Goal: Find specific page/section: Find specific page/section

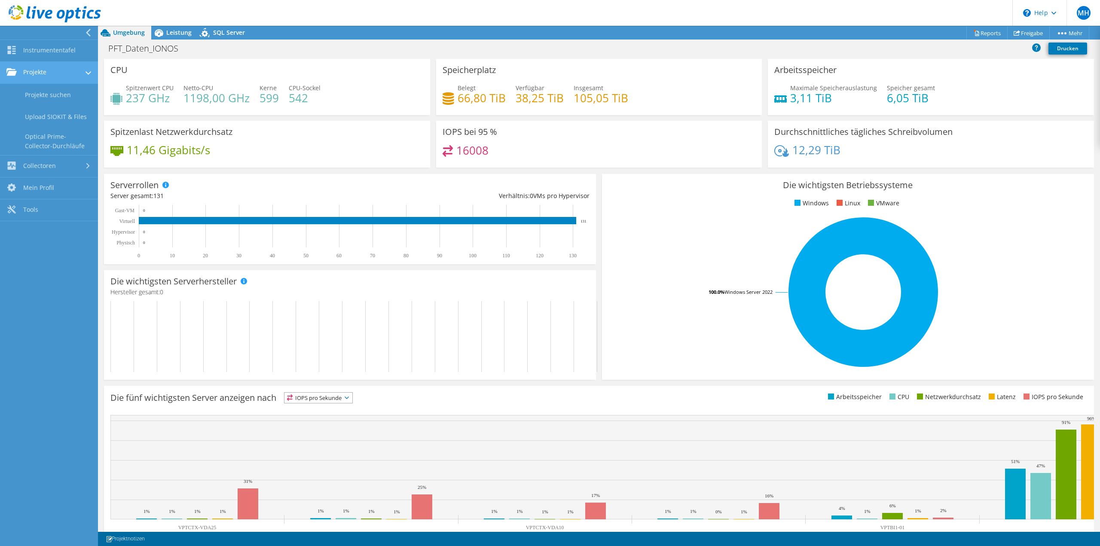
click at [62, 75] on link "Projekte" at bounding box center [49, 73] width 98 height 22
click at [82, 73] on link "Projekte" at bounding box center [49, 73] width 98 height 22
click at [68, 93] on link "Projekte suchen" at bounding box center [49, 95] width 98 height 22
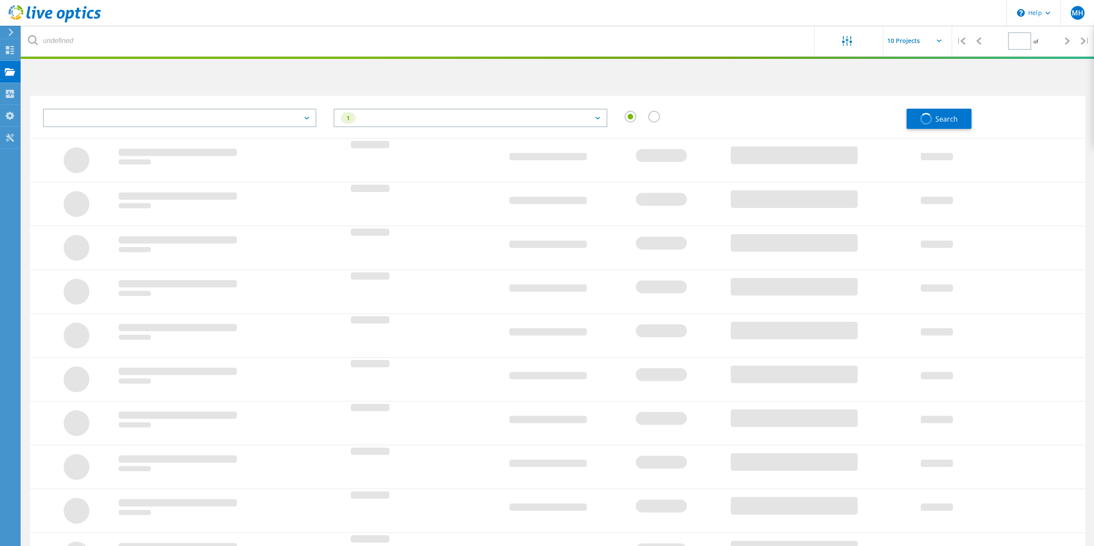
type input "1"
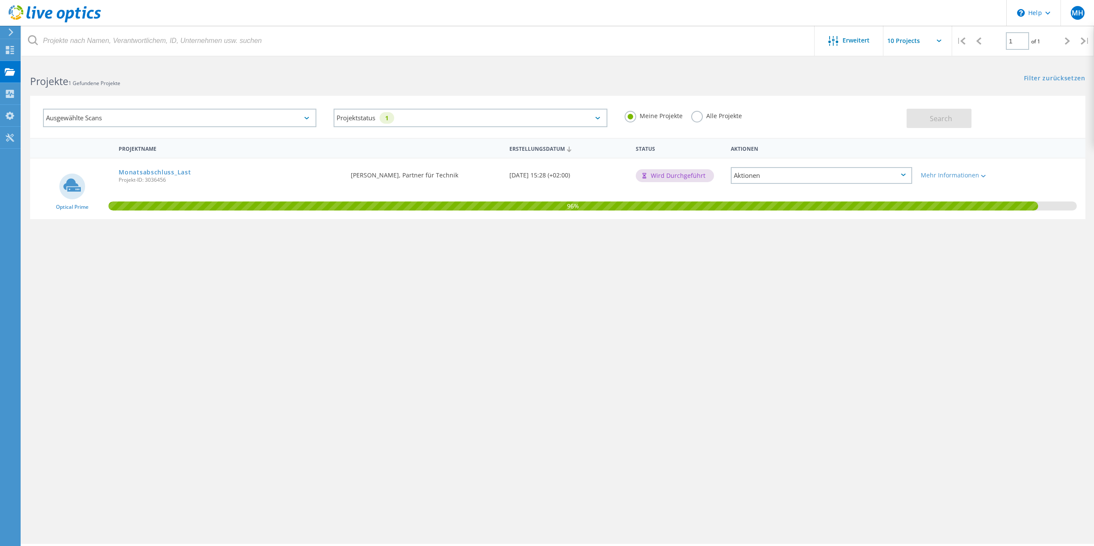
click at [308, 115] on div "Ausgewählte Scans" at bounding box center [179, 118] width 273 height 18
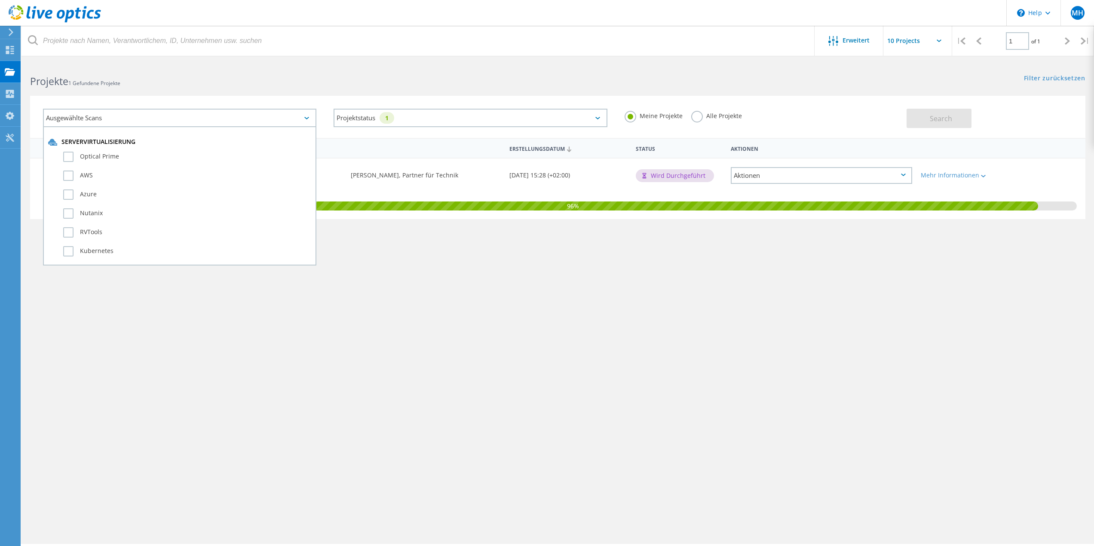
click at [585, 309] on div "Projektname Erstellungsdatum Status Aktionen Optical Prime Monatsabschluss_Last…" at bounding box center [557, 250] width 1055 height 224
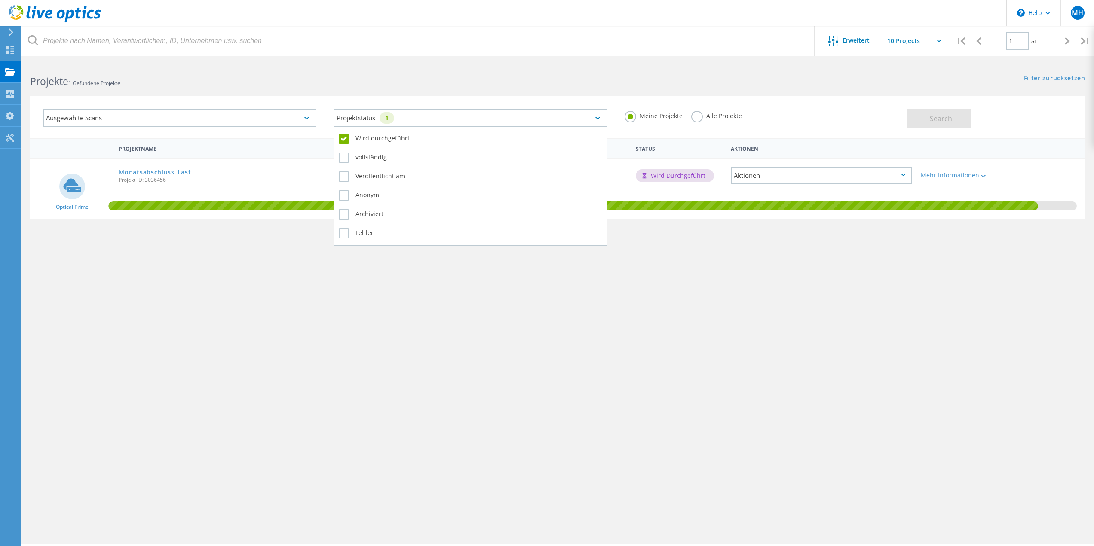
click at [600, 119] on icon at bounding box center [597, 118] width 5 height 3
click at [346, 160] on label "vollständig" at bounding box center [470, 158] width 263 height 10
click at [0, 0] on input "vollständig" at bounding box center [0, 0] width 0 height 0
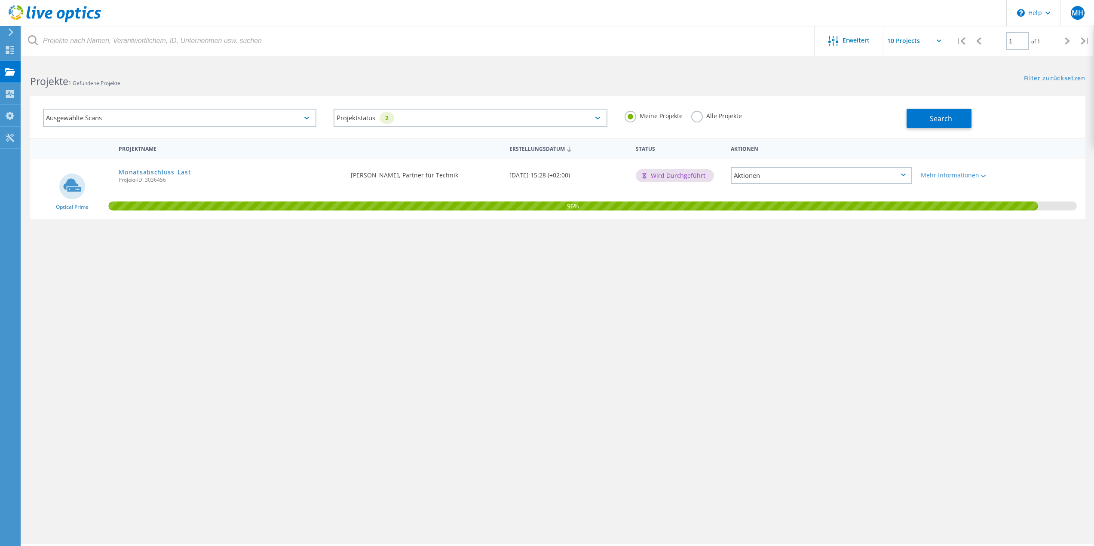
click at [698, 324] on div "Projektname Erstellungsdatum Status Aktionen Optical Prime Monatsabschluss_Last…" at bounding box center [557, 250] width 1055 height 224
click at [932, 116] on span "Search" at bounding box center [941, 118] width 22 height 9
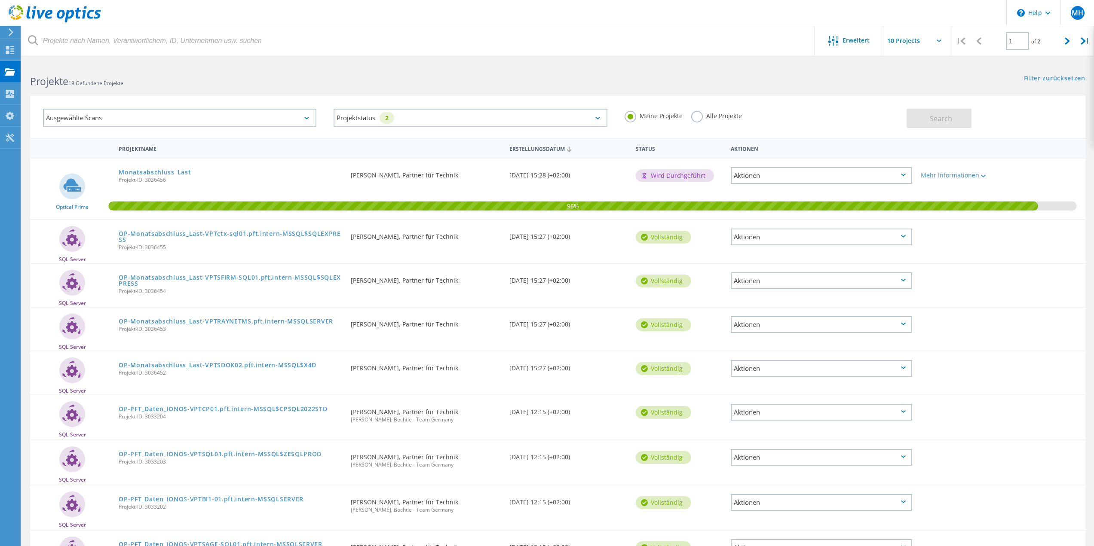
click at [699, 116] on label "Alle Projekte" at bounding box center [716, 115] width 51 height 8
click at [0, 0] on input "Alle Projekte" at bounding box center [0, 0] width 0 height 0
click at [947, 115] on span "Search" at bounding box center [941, 118] width 22 height 9
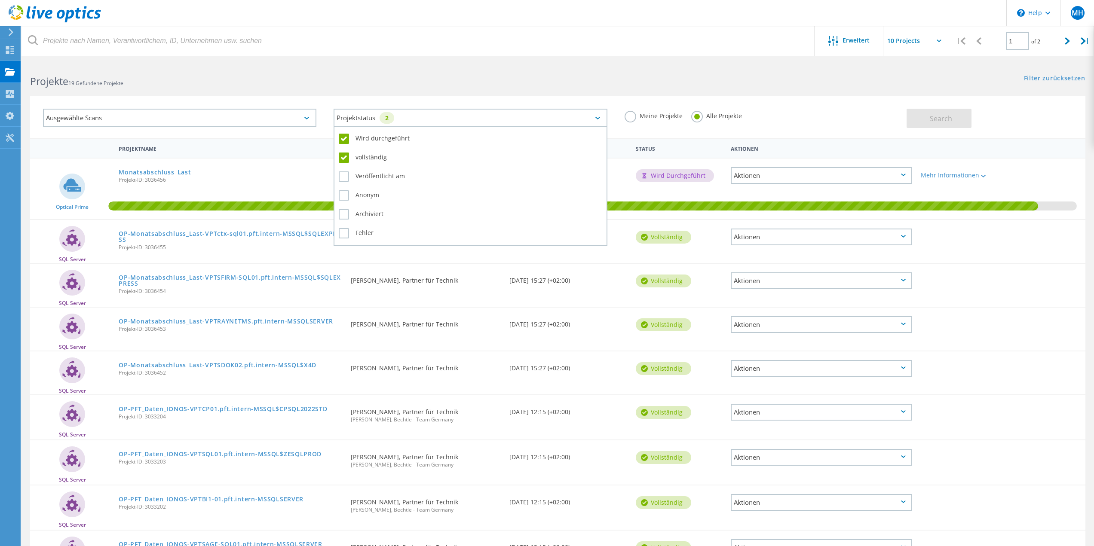
click at [579, 116] on div "Projektstatus 2" at bounding box center [470, 118] width 273 height 18
click at [342, 214] on label "Archiviert" at bounding box center [470, 214] width 263 height 10
click at [0, 0] on input "Archiviert" at bounding box center [0, 0] width 0 height 0
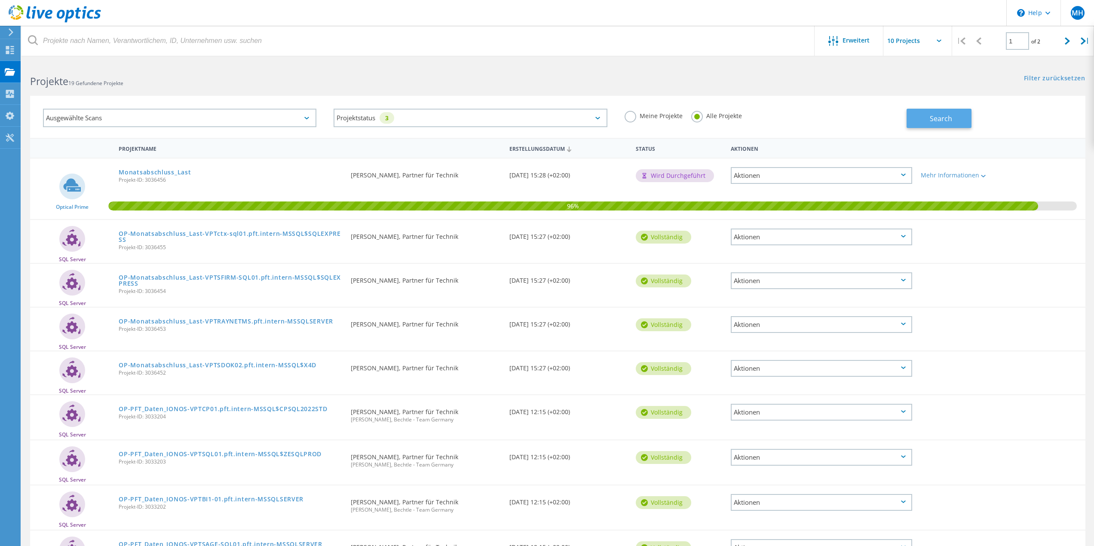
click at [958, 121] on button "Search" at bounding box center [939, 118] width 65 height 19
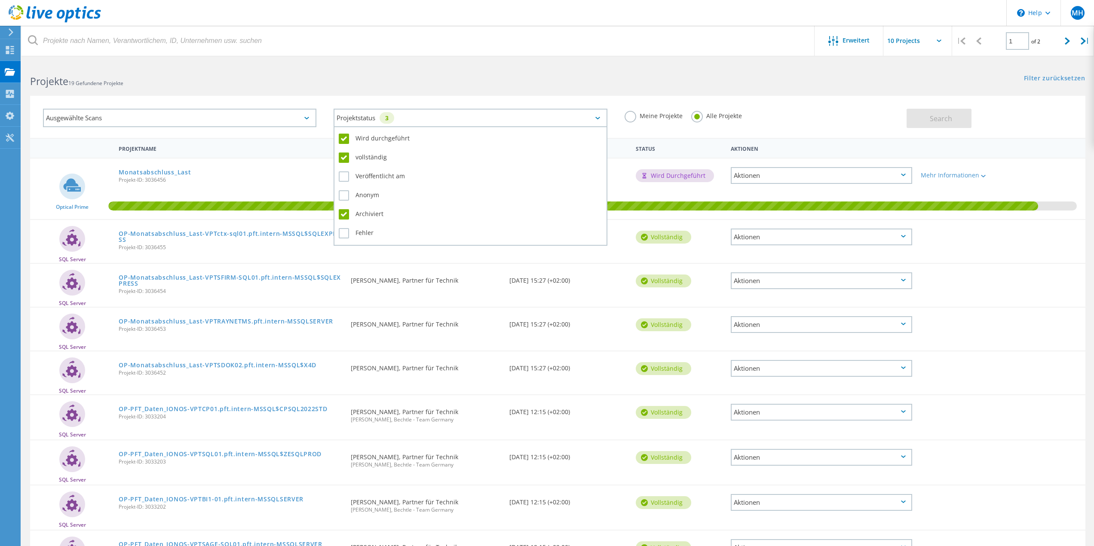
click at [598, 118] on icon at bounding box center [597, 118] width 5 height 3
click at [343, 193] on label "Anonym" at bounding box center [470, 195] width 263 height 10
click at [0, 0] on input "Anonym" at bounding box center [0, 0] width 0 height 0
click at [346, 176] on label "Veröffentlicht am" at bounding box center [470, 177] width 263 height 10
click at [0, 0] on input "Veröffentlicht am" at bounding box center [0, 0] width 0 height 0
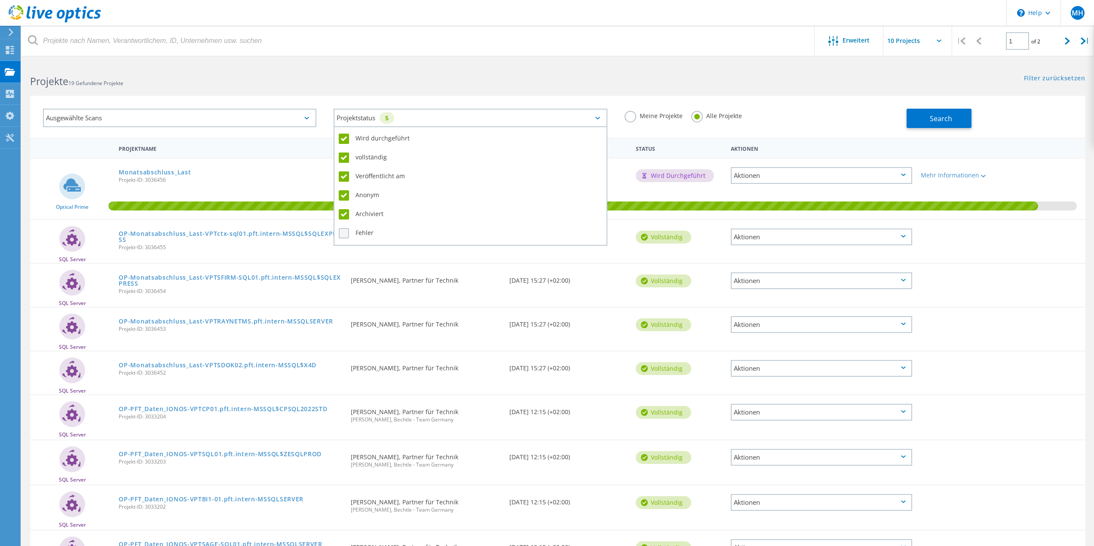
click at [346, 232] on label "Fehler" at bounding box center [470, 233] width 263 height 10
click at [0, 0] on input "Fehler" at bounding box center [0, 0] width 0 height 0
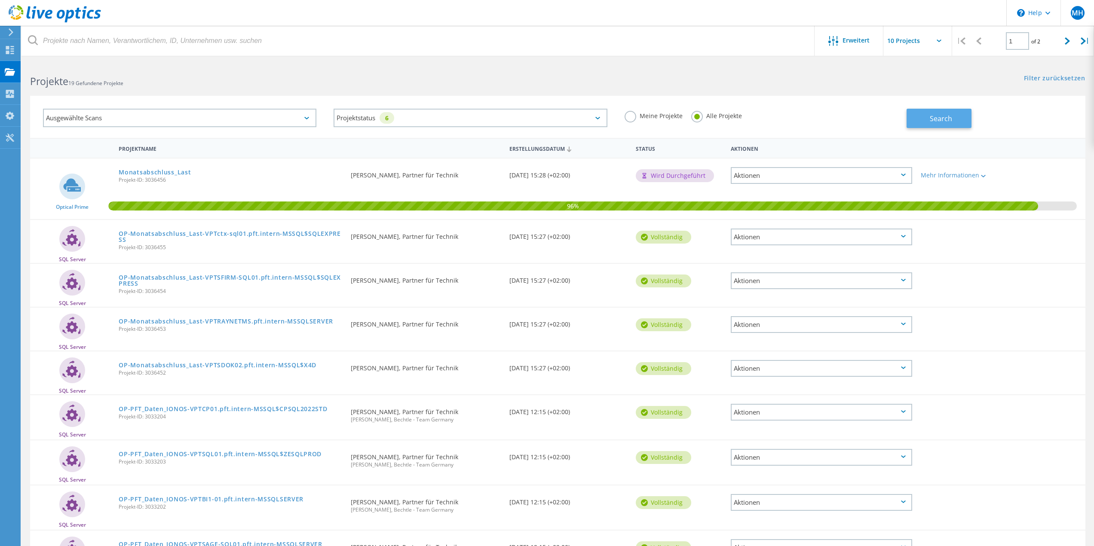
click at [946, 119] on span "Search" at bounding box center [941, 118] width 22 height 9
click at [311, 121] on div "Ausgewählte Scans" at bounding box center [179, 118] width 273 height 18
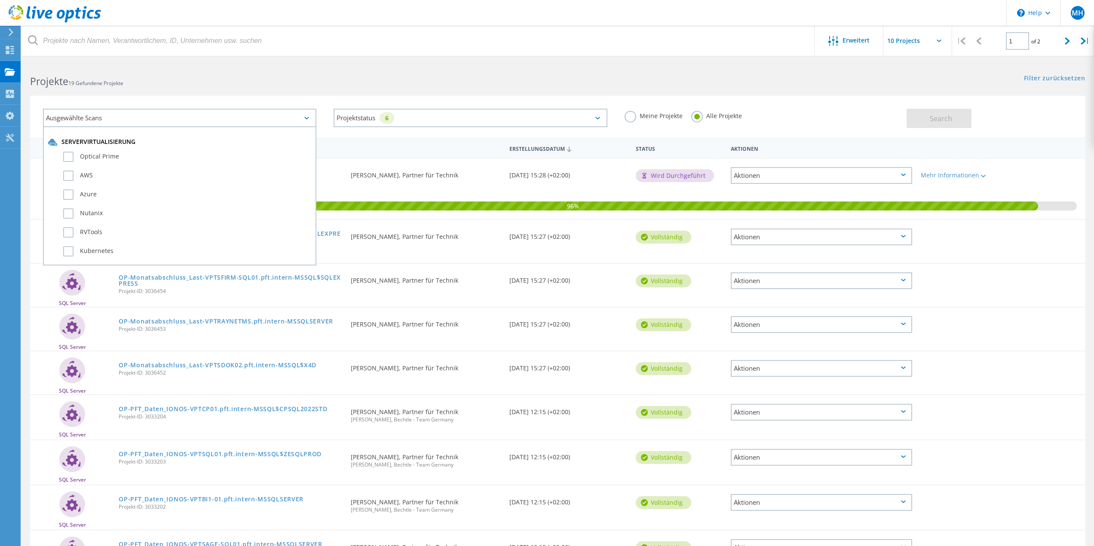
click at [308, 117] on icon at bounding box center [306, 118] width 5 height 3
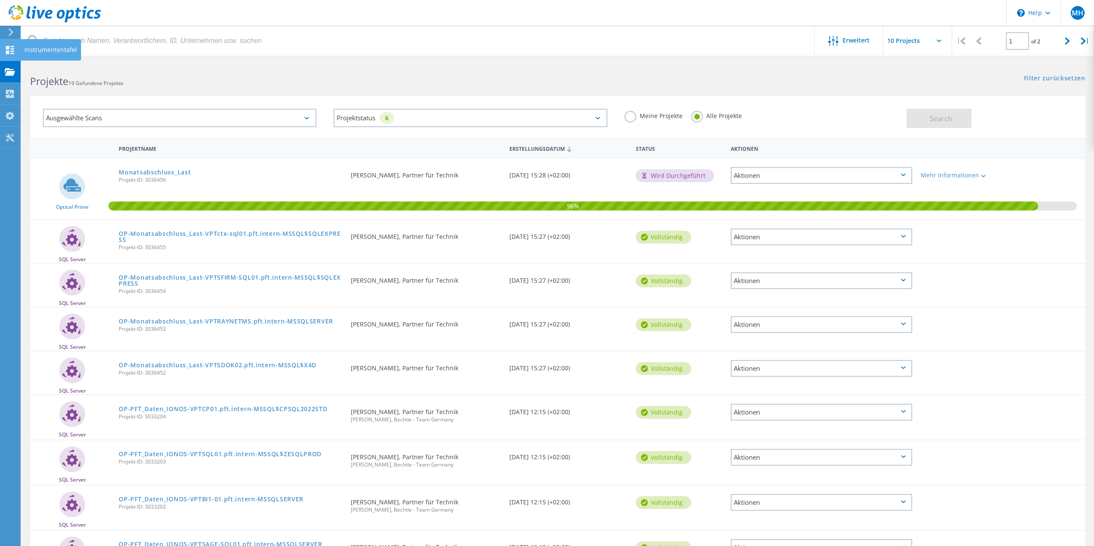
click at [53, 45] on div "Instrumententafel" at bounding box center [50, 49] width 61 height 21
